Goal: Task Accomplishment & Management: Use online tool/utility

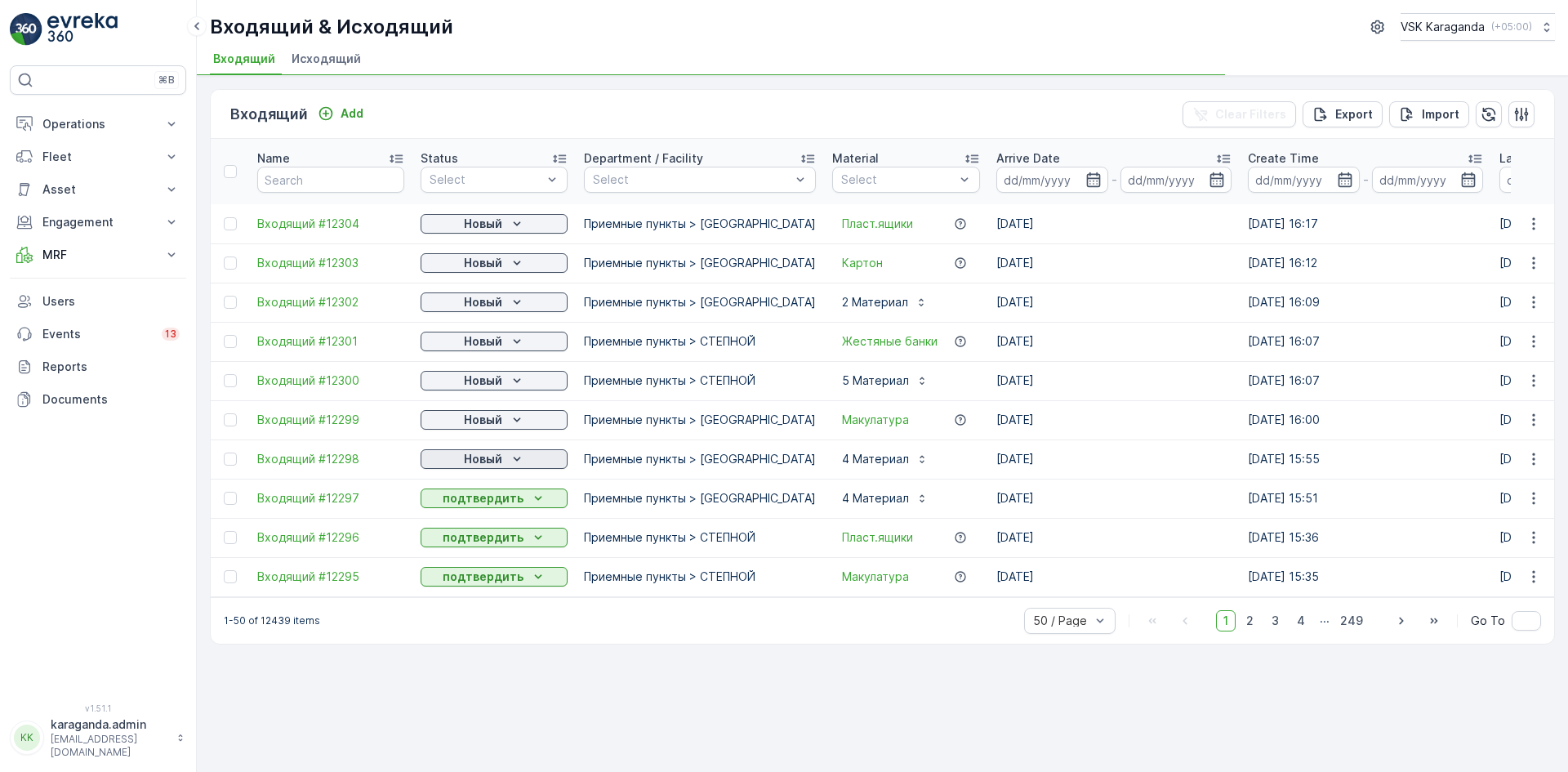
click at [514, 456] on icon "Новый" at bounding box center [516, 459] width 16 height 16
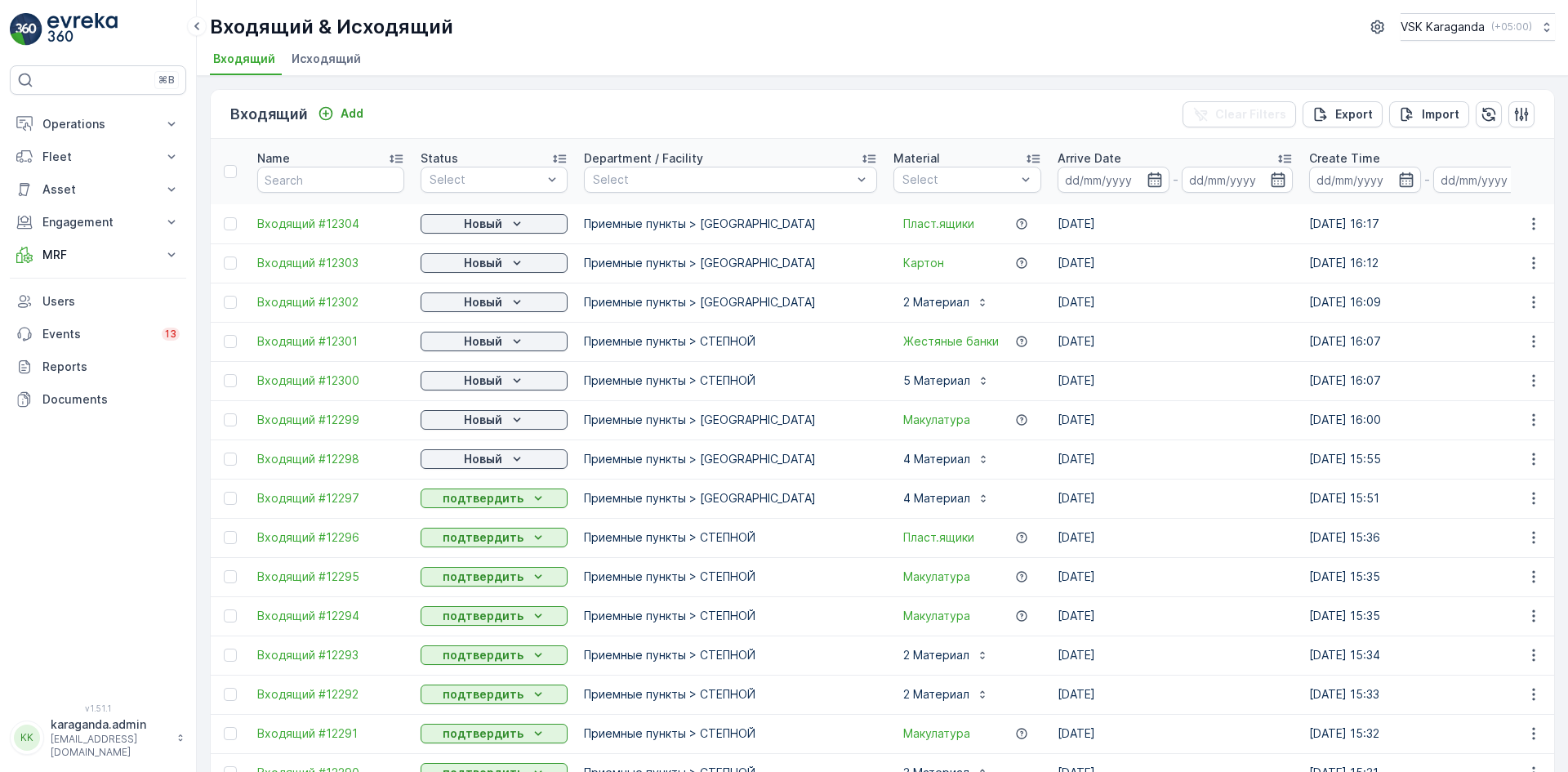
click at [500, 503] on p "подтвердить" at bounding box center [483, 498] width 81 height 16
click at [508, 420] on icon "Новый" at bounding box center [516, 420] width 16 height 16
click at [478, 459] on span "подтвердить" at bounding box center [468, 467] width 75 height 16
click at [506, 377] on div "Новый" at bounding box center [494, 380] width 134 height 16
click at [492, 425] on span "подтвердить" at bounding box center [468, 428] width 75 height 16
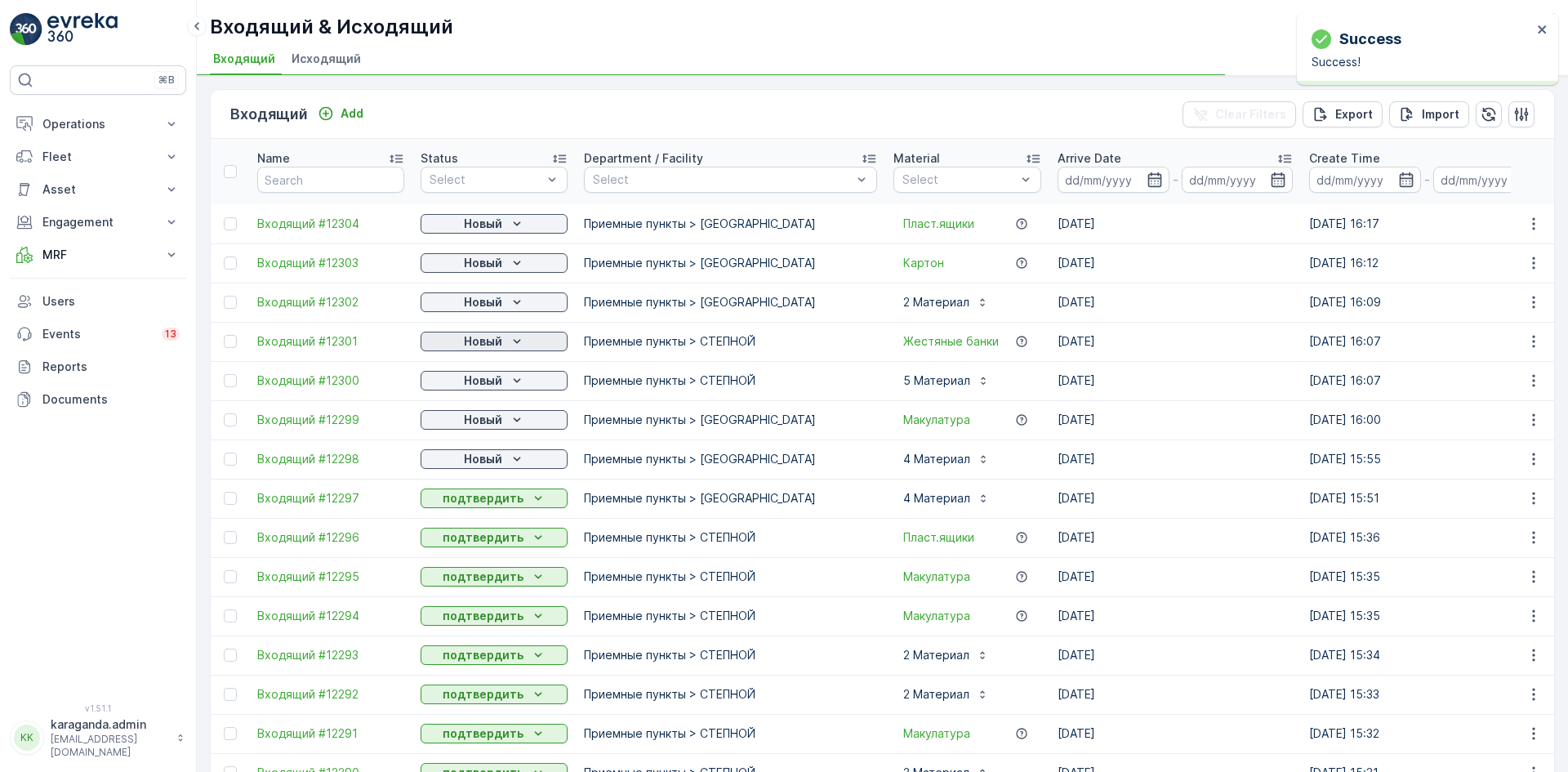
click at [513, 337] on icon "Новый" at bounding box center [516, 341] width 16 height 16
click at [506, 302] on div "Новый" at bounding box center [494, 302] width 134 height 16
click at [481, 349] on span "подтвердить" at bounding box center [468, 349] width 75 height 16
click at [492, 300] on div "подтвердить" at bounding box center [468, 310] width 88 height 23
click at [498, 224] on p "Новый" at bounding box center [483, 224] width 39 height 16
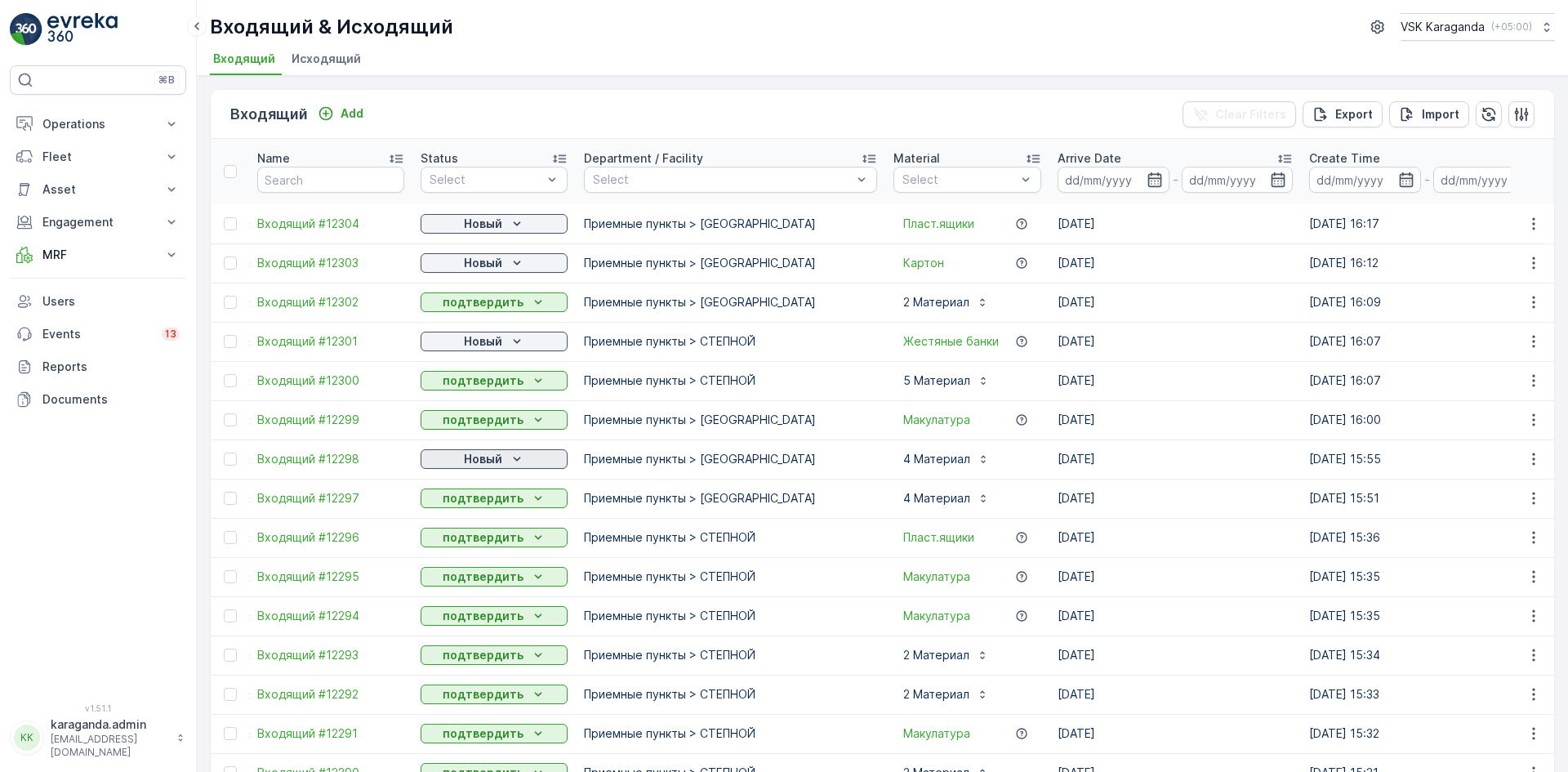
click at [484, 456] on p "Новый" at bounding box center [483, 459] width 39 height 16
click at [473, 505] on span "подтвердить" at bounding box center [468, 507] width 75 height 16
click at [486, 337] on p "Новый" at bounding box center [483, 341] width 39 height 16
click at [480, 389] on span "подтвердить" at bounding box center [468, 388] width 75 height 16
click at [487, 253] on button "Новый" at bounding box center [494, 263] width 147 height 20
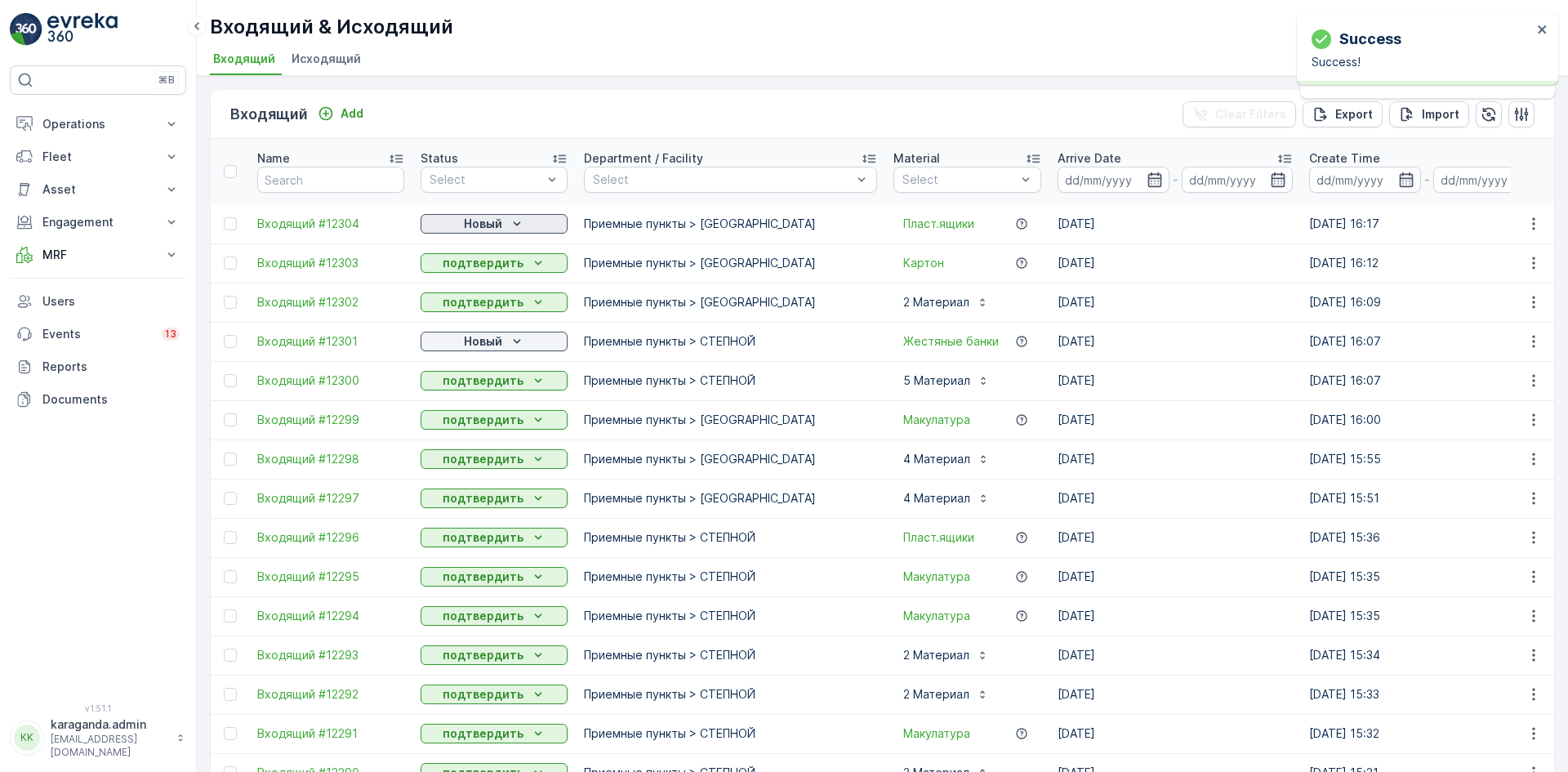
click at [489, 227] on p "Новый" at bounding box center [483, 224] width 39 height 16
click at [474, 280] on div "подтвердить" at bounding box center [468, 271] width 88 height 23
